Goal: Register for event/course

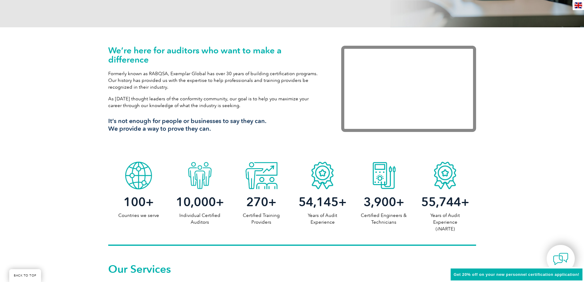
scroll to position [184, 0]
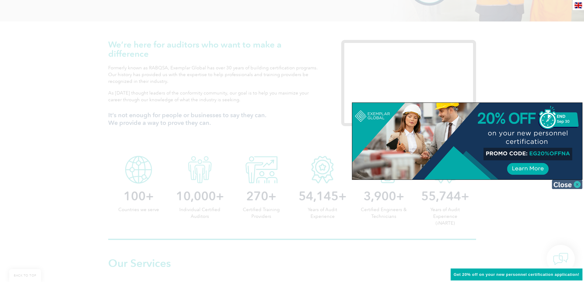
click at [575, 181] on img at bounding box center [566, 184] width 31 height 9
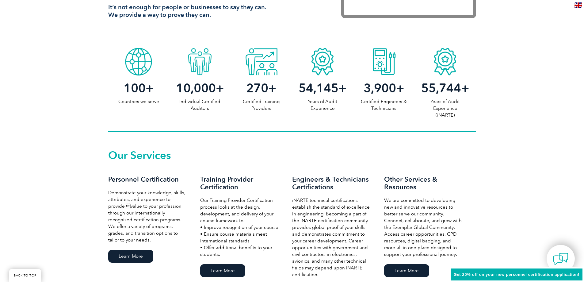
scroll to position [337, 0]
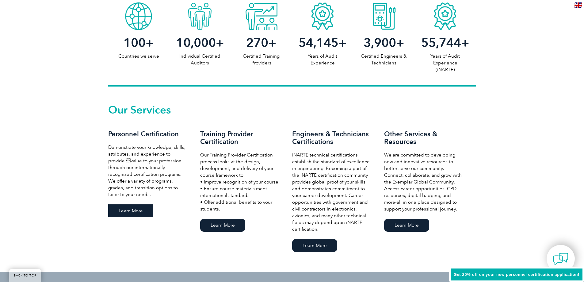
click at [118, 207] on link "Learn More" at bounding box center [130, 210] width 45 height 13
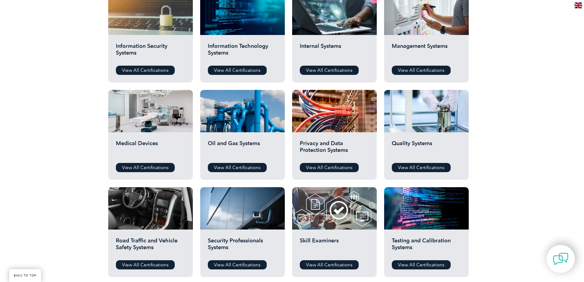
scroll to position [337, 0]
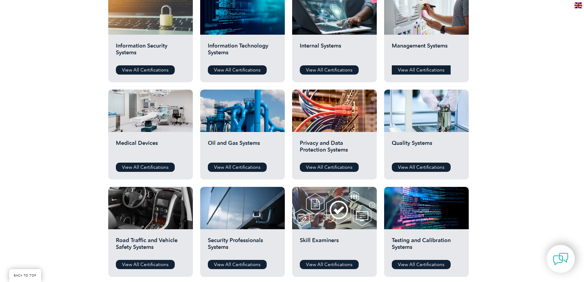
click at [418, 67] on link "View All Certifications" at bounding box center [421, 69] width 59 height 9
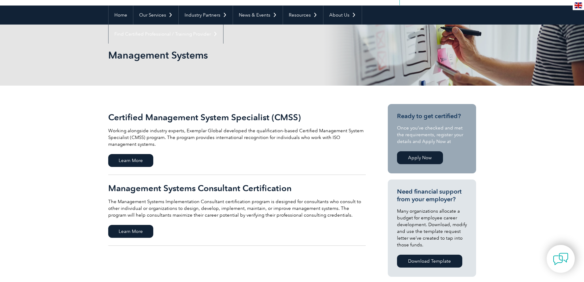
scroll to position [61, 0]
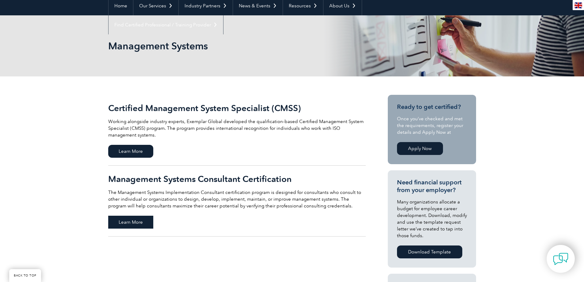
click at [139, 221] on span "Learn More" at bounding box center [130, 221] width 45 height 13
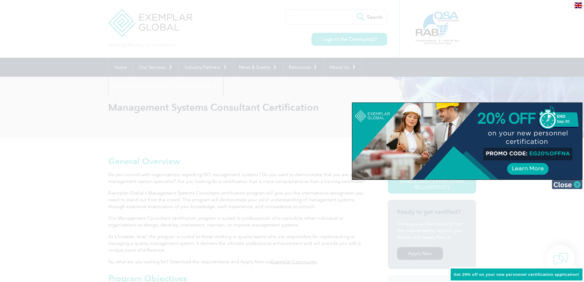
click at [571, 185] on img at bounding box center [566, 184] width 31 height 9
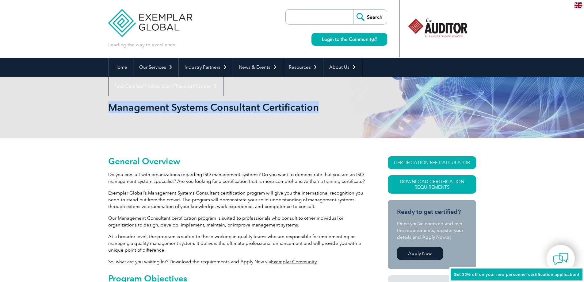
drag, startPoint x: 108, startPoint y: 106, endPoint x: 323, endPoint y: 108, distance: 214.8
click at [323, 108] on h1 "Management Systems Consultant Certification" at bounding box center [225, 107] width 235 height 12
copy h1 "Management Systems Consultant Certification"
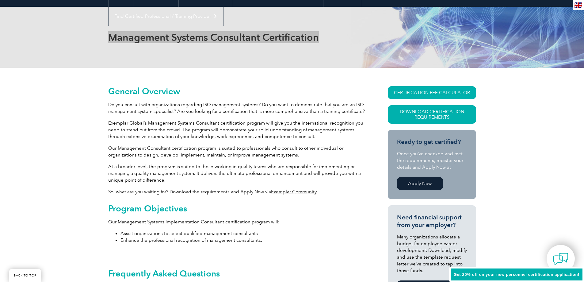
scroll to position [61, 0]
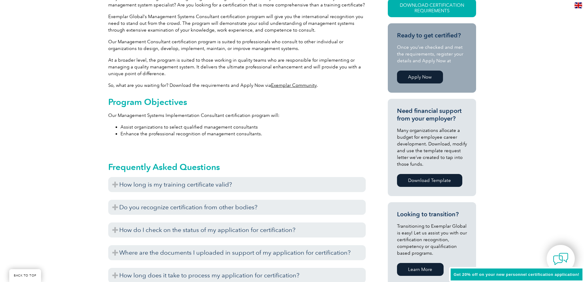
scroll to position [184, 0]
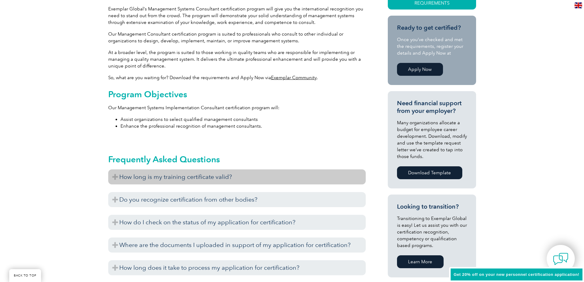
click at [165, 174] on h3 "How long is my training certificate valid?" at bounding box center [236, 176] width 257 height 15
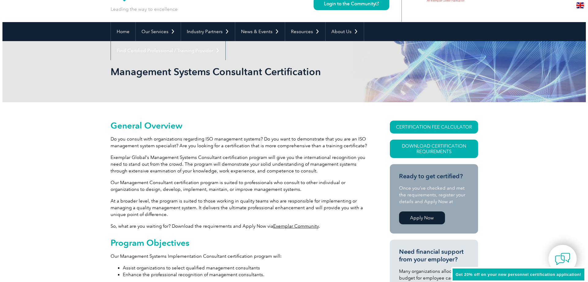
scroll to position [31, 0]
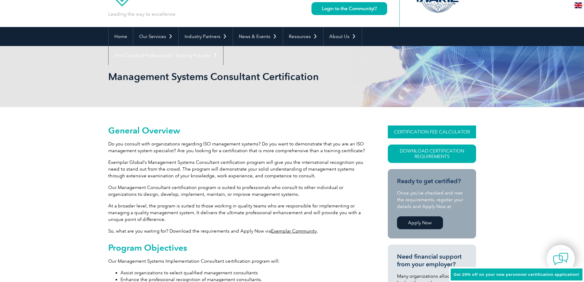
click at [435, 130] on link "CERTIFICATION FEE CALCULATOR" at bounding box center [432, 131] width 88 height 13
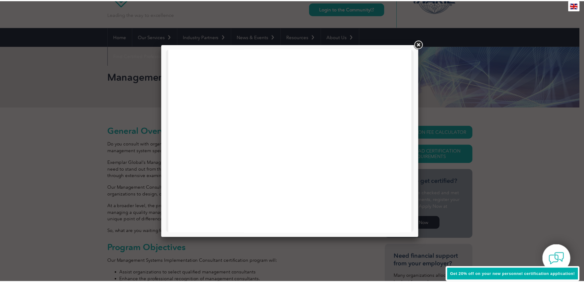
scroll to position [292, 0]
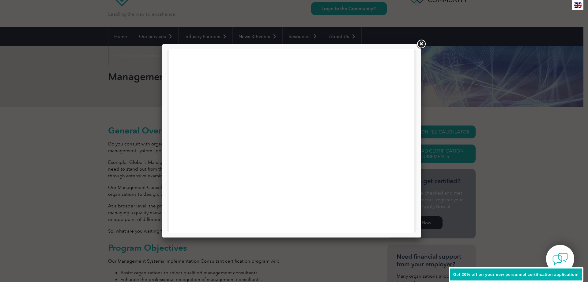
click at [419, 44] on link at bounding box center [421, 44] width 11 height 11
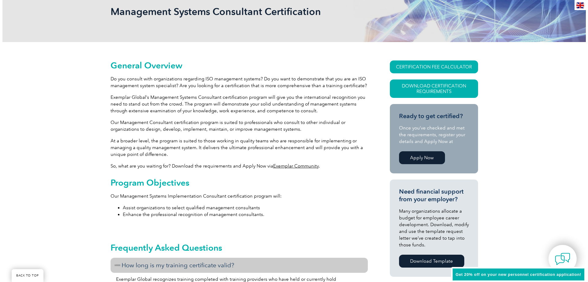
scroll to position [92, 0]
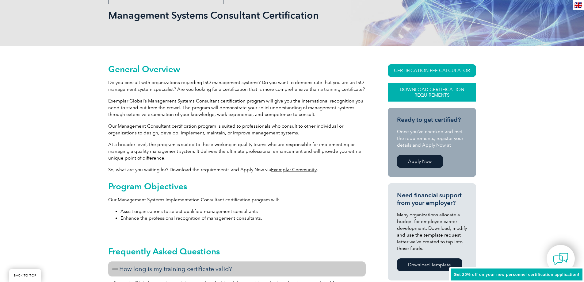
click at [419, 88] on link "Download Certification Requirements" at bounding box center [432, 92] width 88 height 18
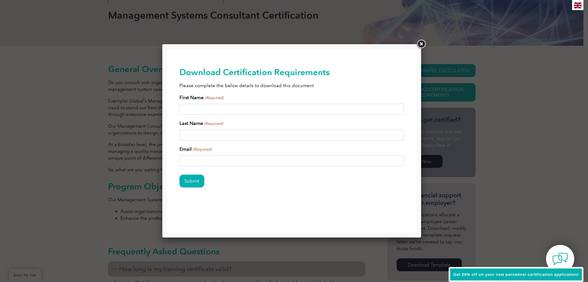
scroll to position [0, 0]
click at [214, 111] on input "First Name (Required)" at bounding box center [292, 109] width 225 height 11
type input "Leesa"
type input "Bruggink"
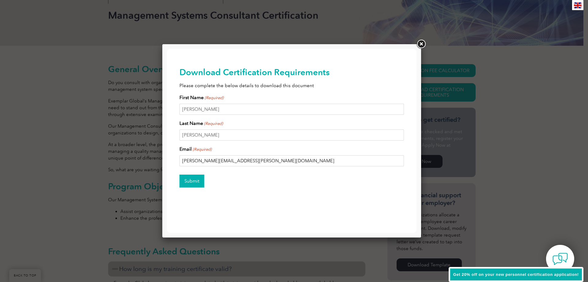
type input "leesa.bruggink@mh.org.au"
click at [195, 179] on input "Submit" at bounding box center [192, 180] width 25 height 13
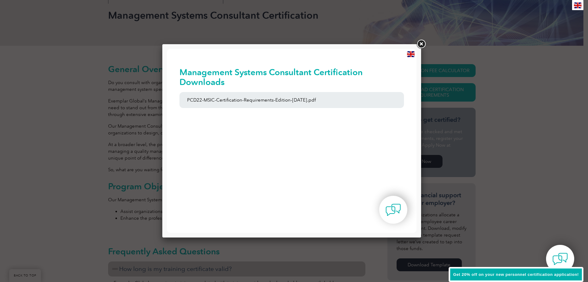
click at [422, 44] on link at bounding box center [421, 44] width 11 height 11
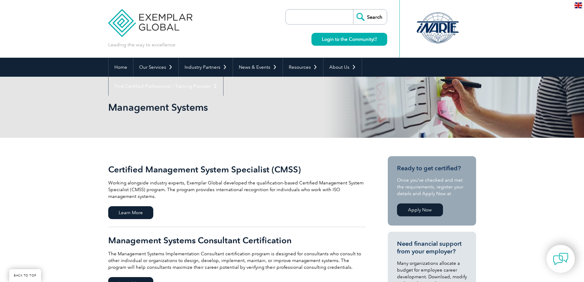
scroll to position [61, 0]
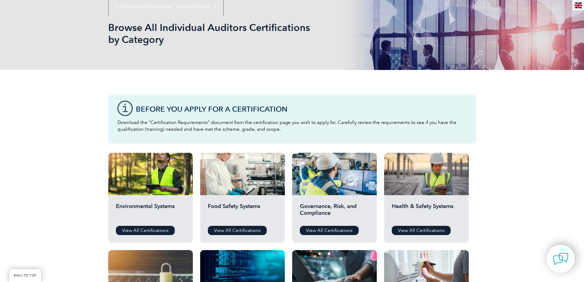
scroll to position [61, 0]
